Goal: Information Seeking & Learning: Learn about a topic

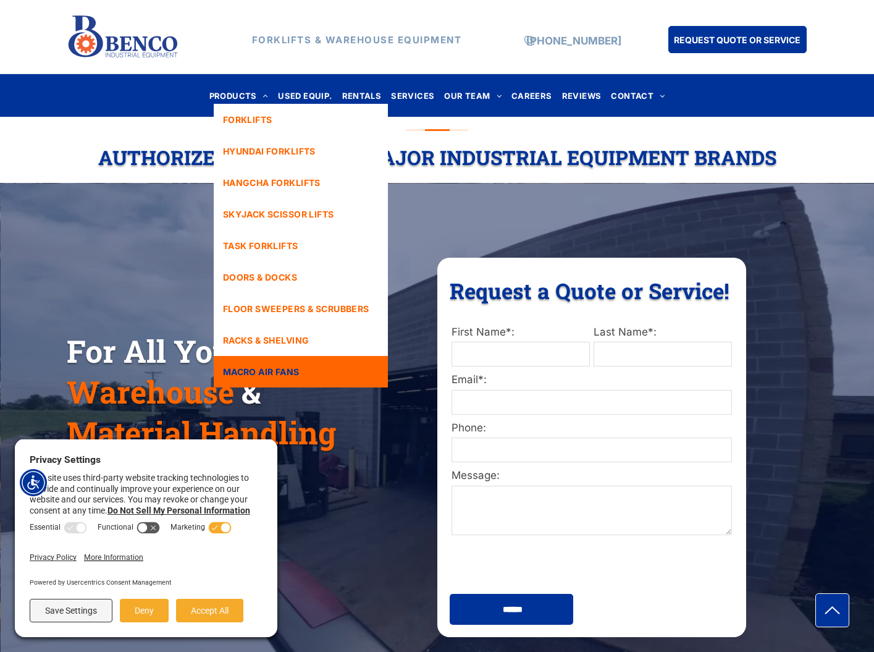
click at [325, 362] on link "MACRO AIR FANS" at bounding box center [301, 371] width 174 height 31
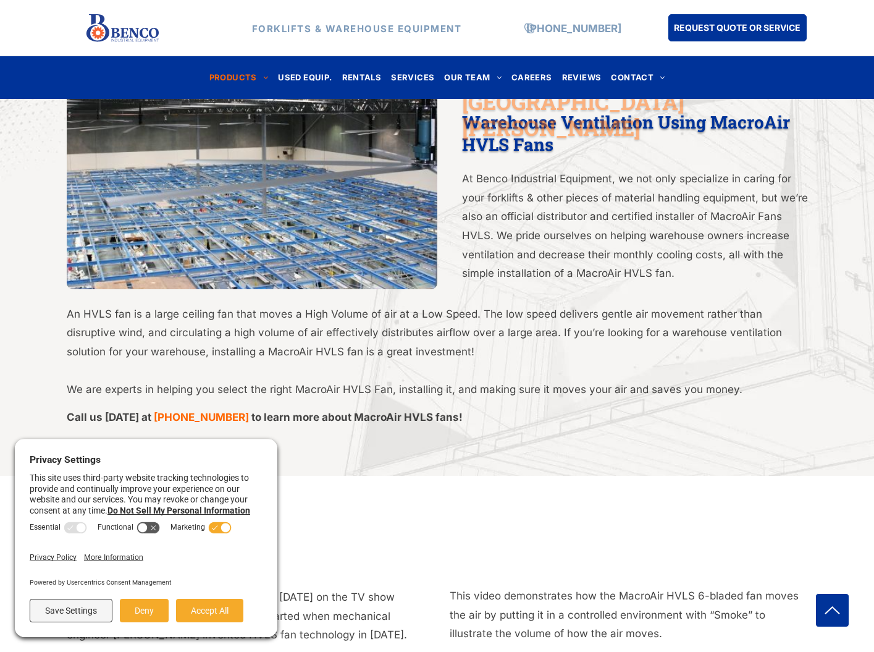
scroll to position [552, 0]
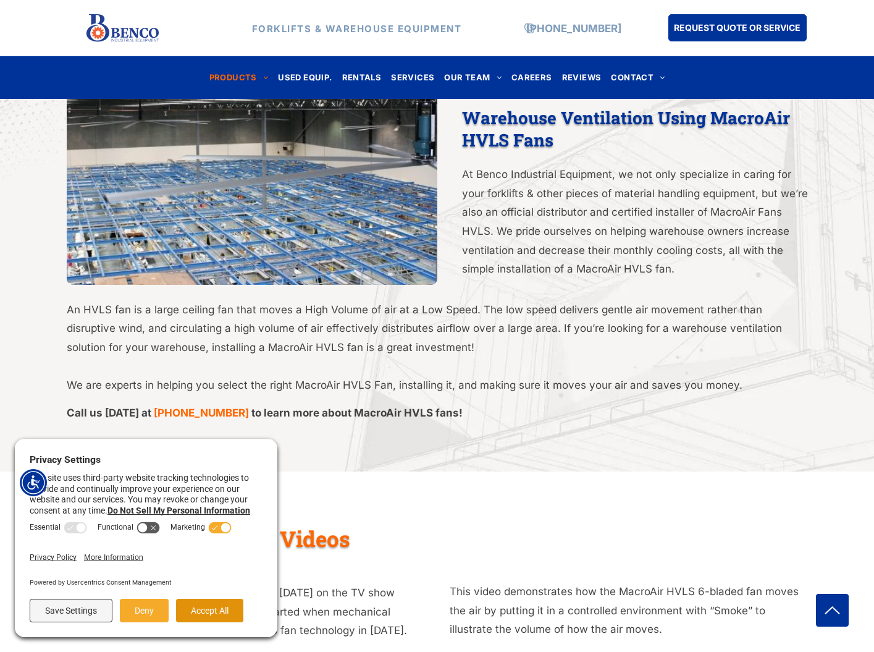
click at [194, 613] on button "Accept All" at bounding box center [209, 609] width 67 height 23
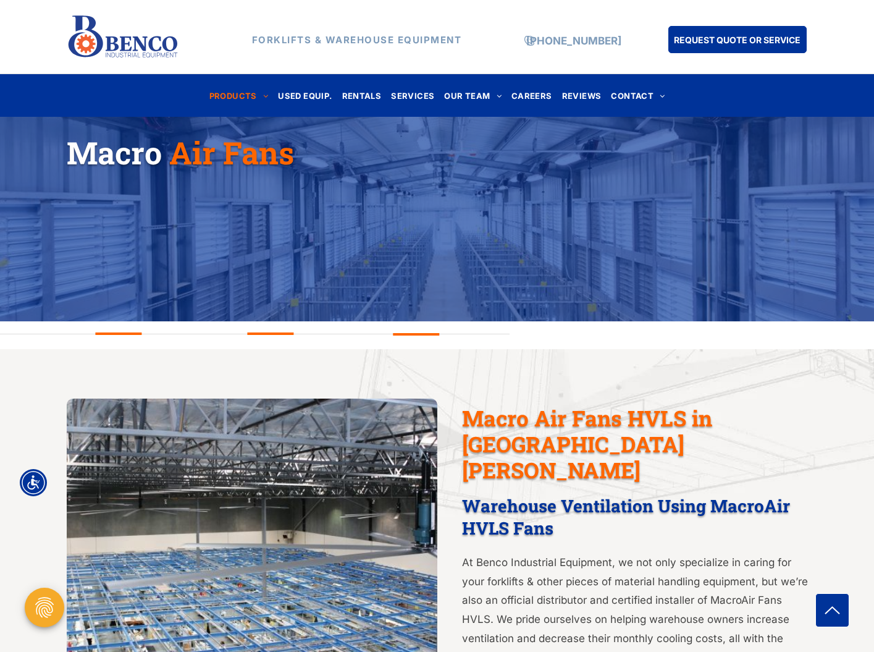
scroll to position [0, 0]
